Goal: Register for event/course

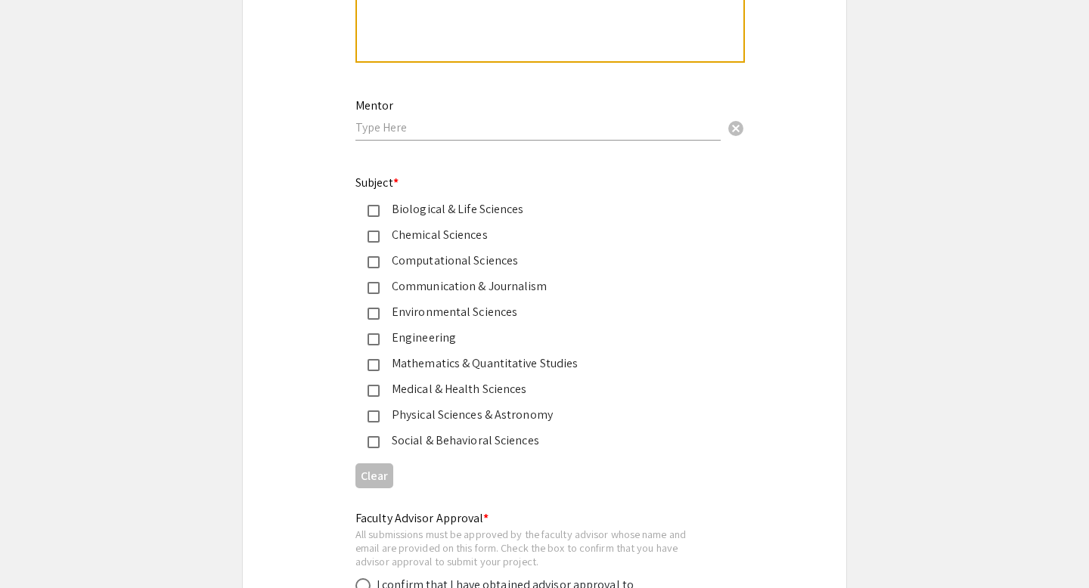
scroll to position [1827, 0]
click at [399, 213] on div "Biological & Life Sciences" at bounding box center [539, 209] width 318 height 18
click at [446, 389] on div "Medical & Health Sciences" at bounding box center [539, 389] width 318 height 18
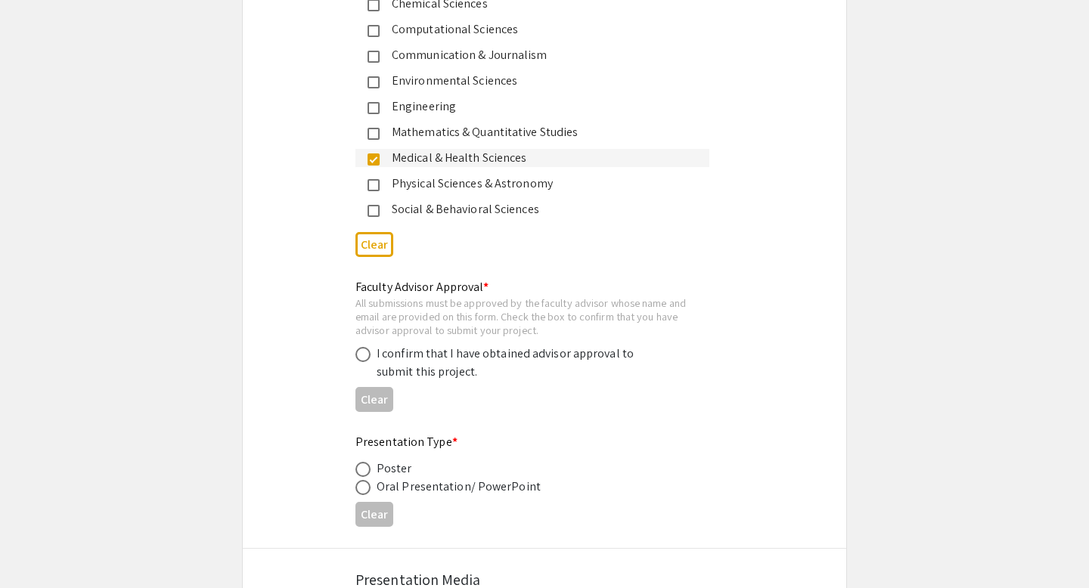
scroll to position [2059, 0]
click at [372, 358] on label at bounding box center [365, 353] width 21 height 15
click at [371, 358] on input "radio" at bounding box center [362, 353] width 15 height 15
radio input "true"
click at [361, 470] on span at bounding box center [362, 468] width 15 height 15
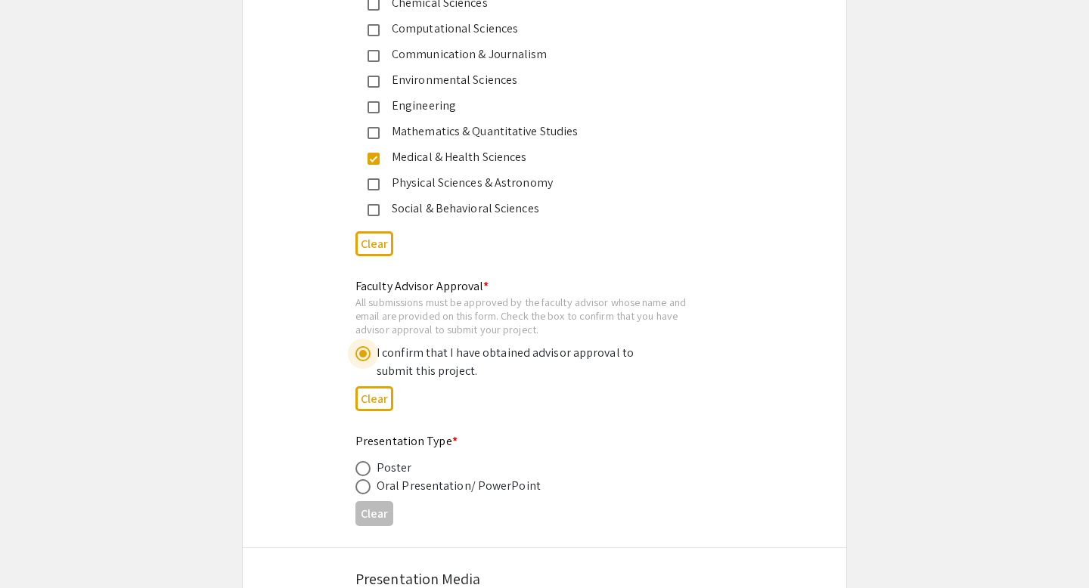
click at [361, 470] on input "radio" at bounding box center [362, 468] width 15 height 15
radio input "true"
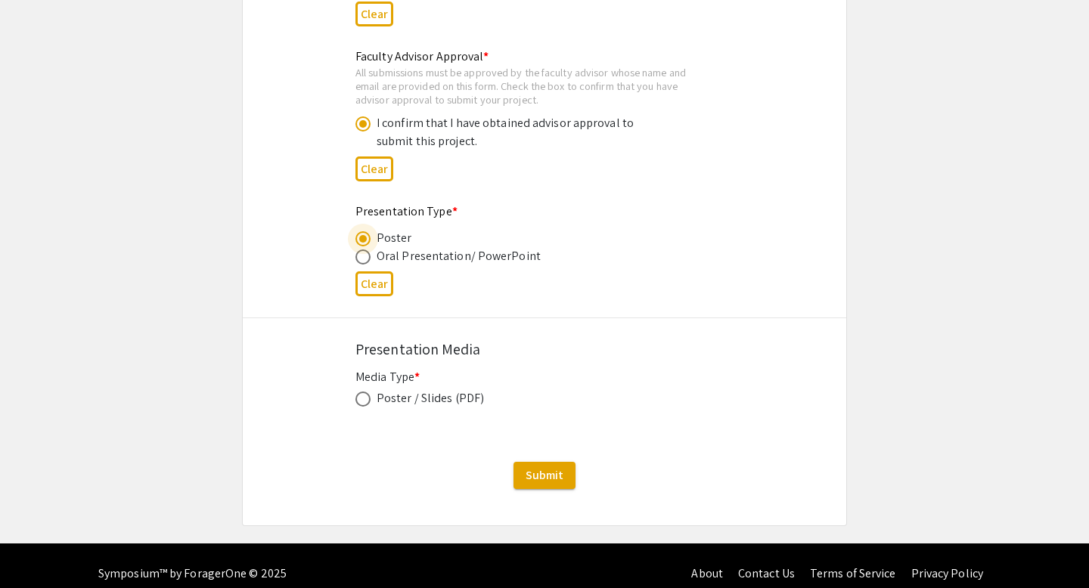
click at [365, 405] on span at bounding box center [362, 399] width 15 height 15
click at [365, 405] on input "radio" at bounding box center [362, 399] width 15 height 15
radio input "true"
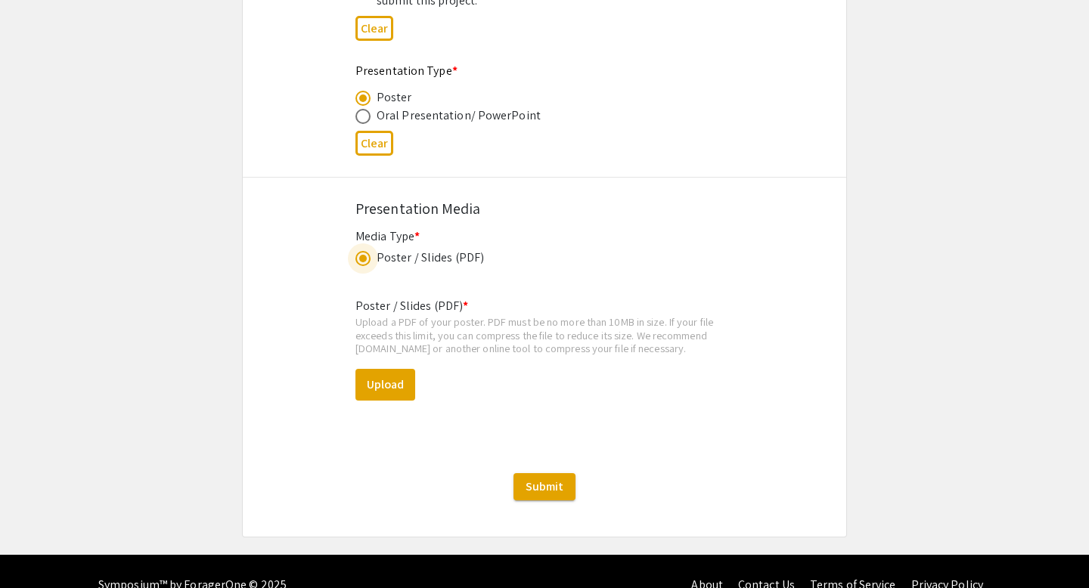
scroll to position [2435, 0]
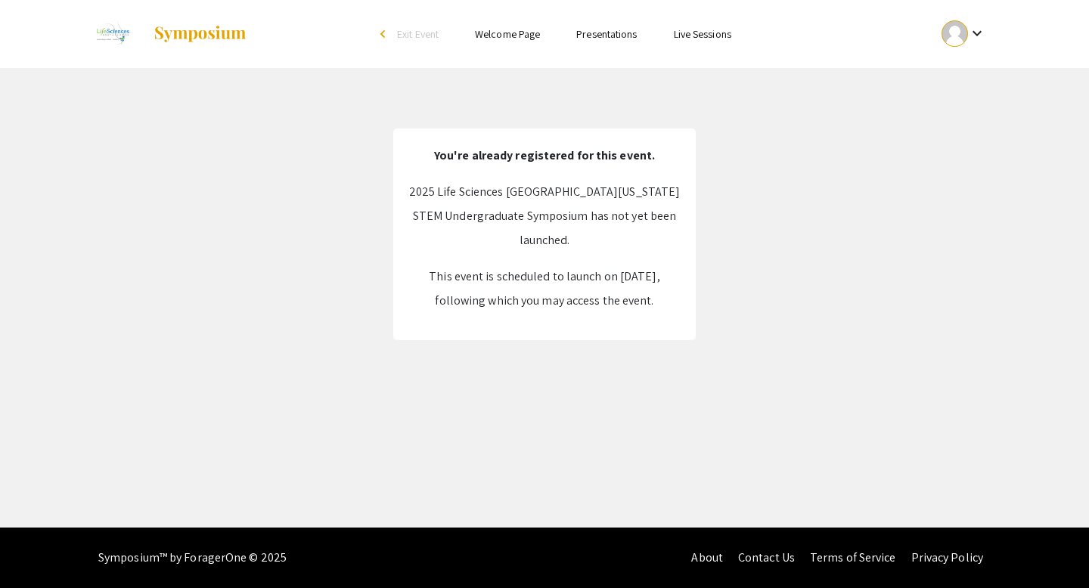
click at [609, 36] on link "Presentations" at bounding box center [606, 34] width 61 height 14
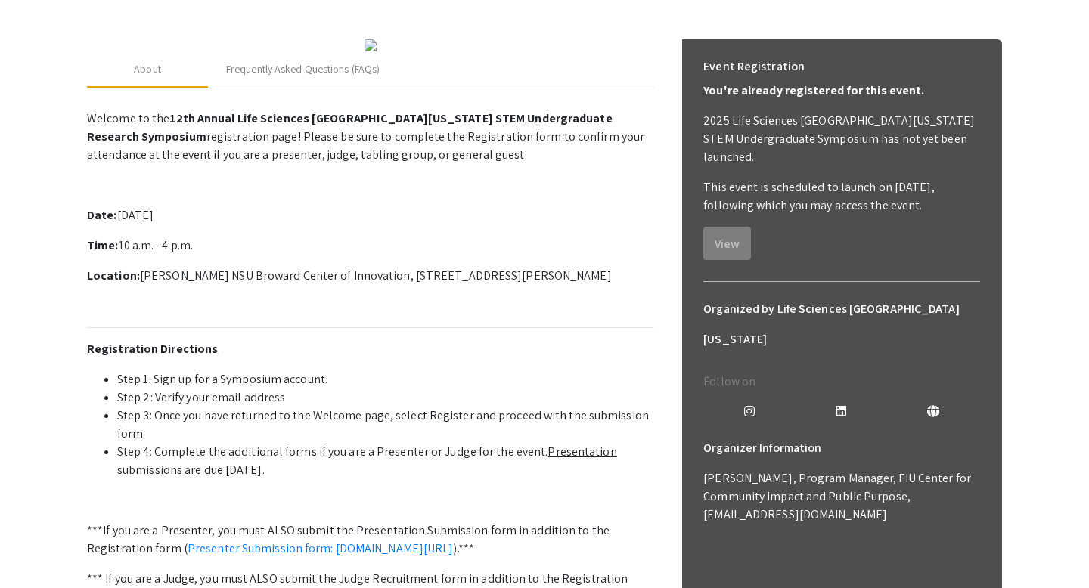
scroll to position [191, 0]
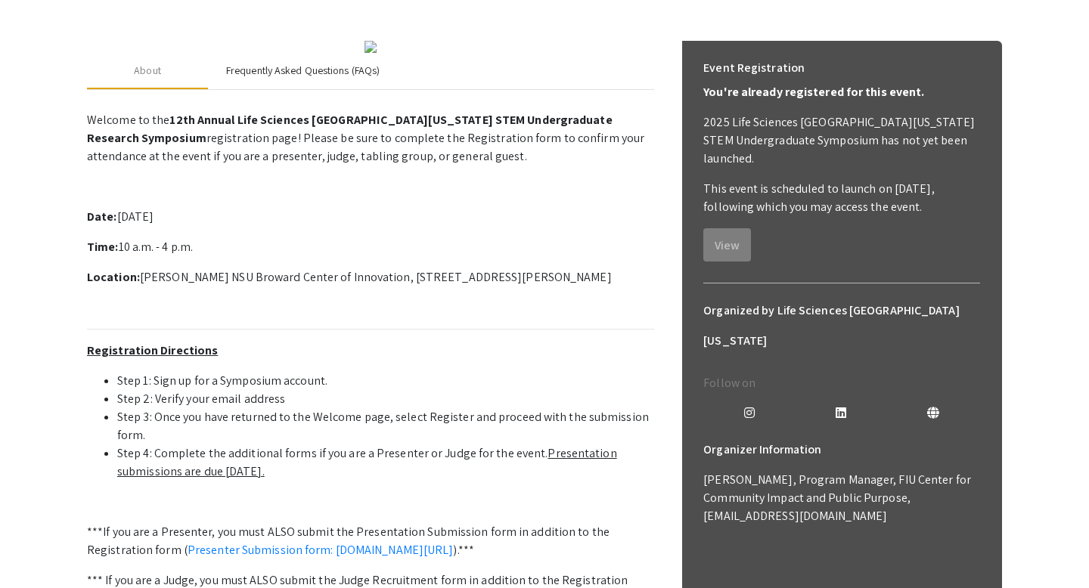
click at [305, 79] on div "Frequently Asked Questions (FAQs)" at bounding box center [303, 71] width 154 height 16
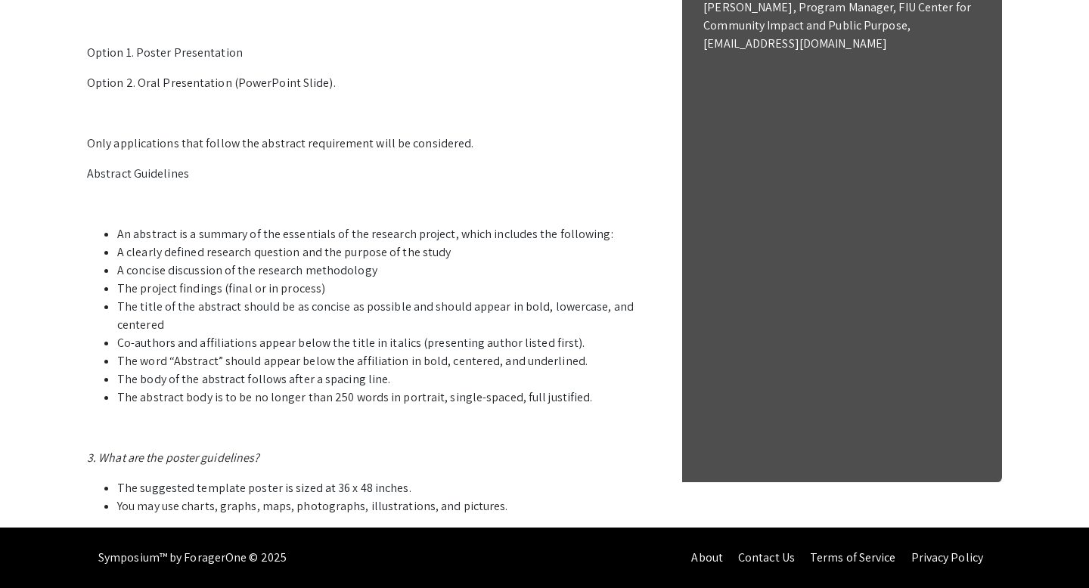
scroll to position [802, 0]
